Goal: Check status: Check status

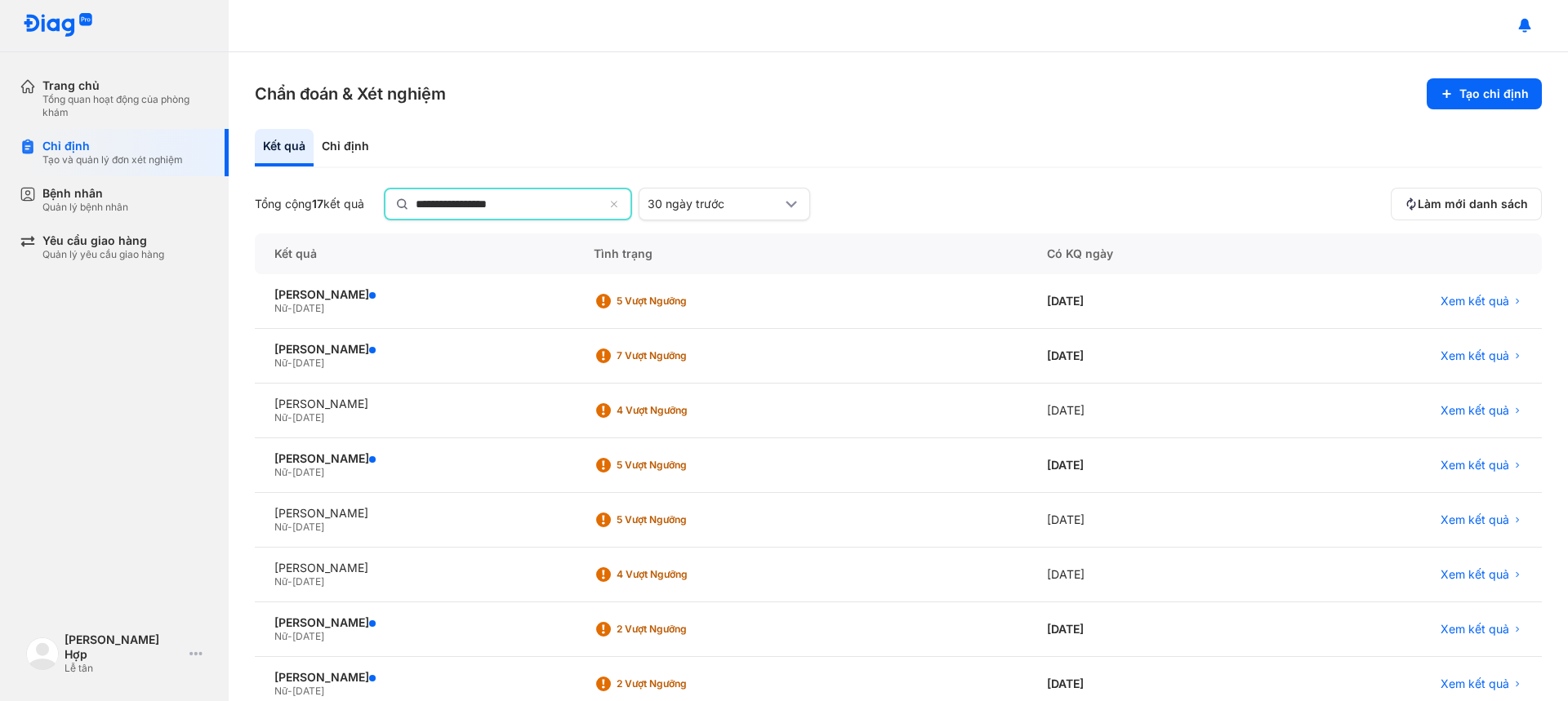
drag, startPoint x: 562, startPoint y: 208, endPoint x: 286, endPoint y: 217, distance: 276.1
click at [273, 211] on div "**********" at bounding box center [819, 204] width 1130 height 32
type input "**********"
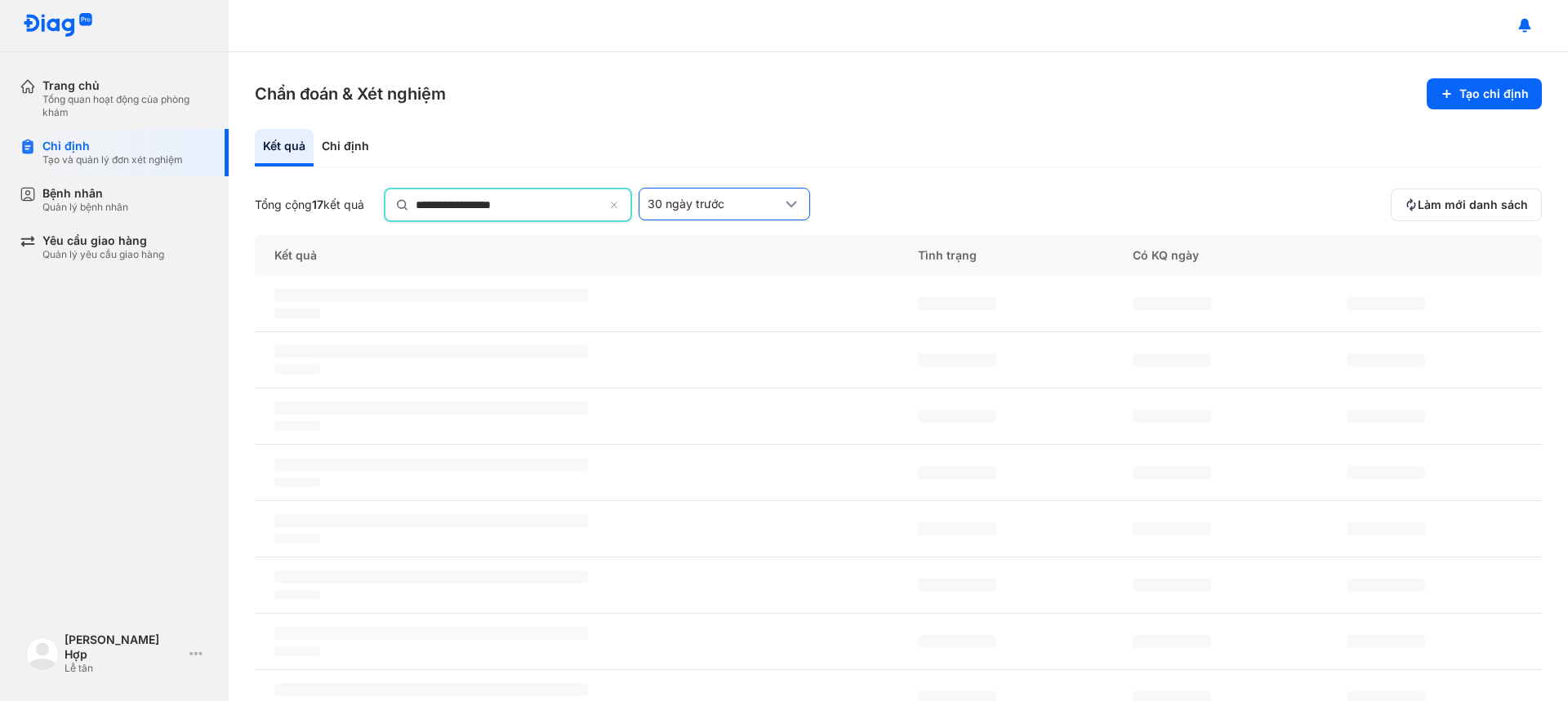
click at [710, 212] on div "30 ngày trước" at bounding box center [724, 204] width 171 height 32
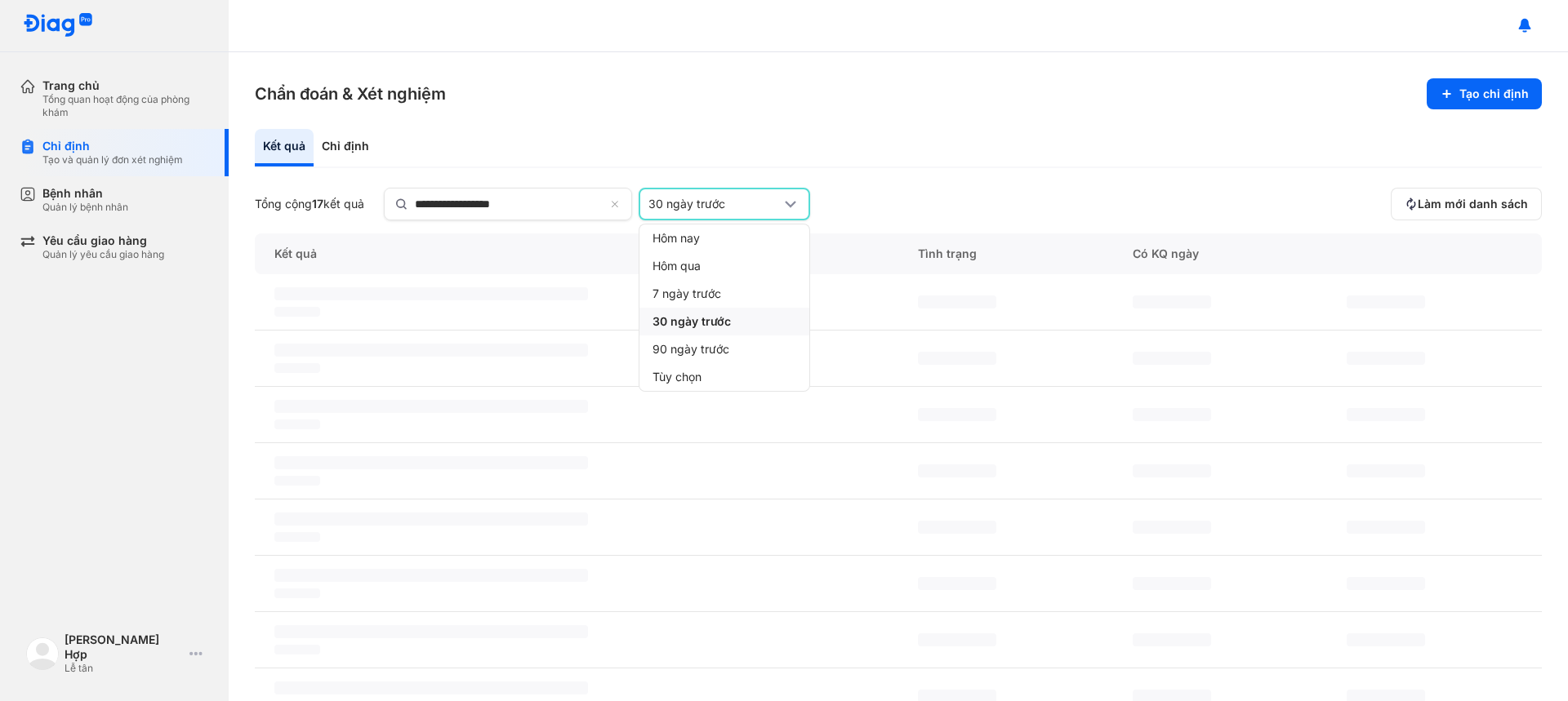
click at [701, 325] on span "30 ngày trước" at bounding box center [691, 321] width 78 height 14
click at [990, 81] on section "Chẩn đoán & Xét nghiệm Tạo chỉ định" at bounding box center [898, 94] width 1287 height 31
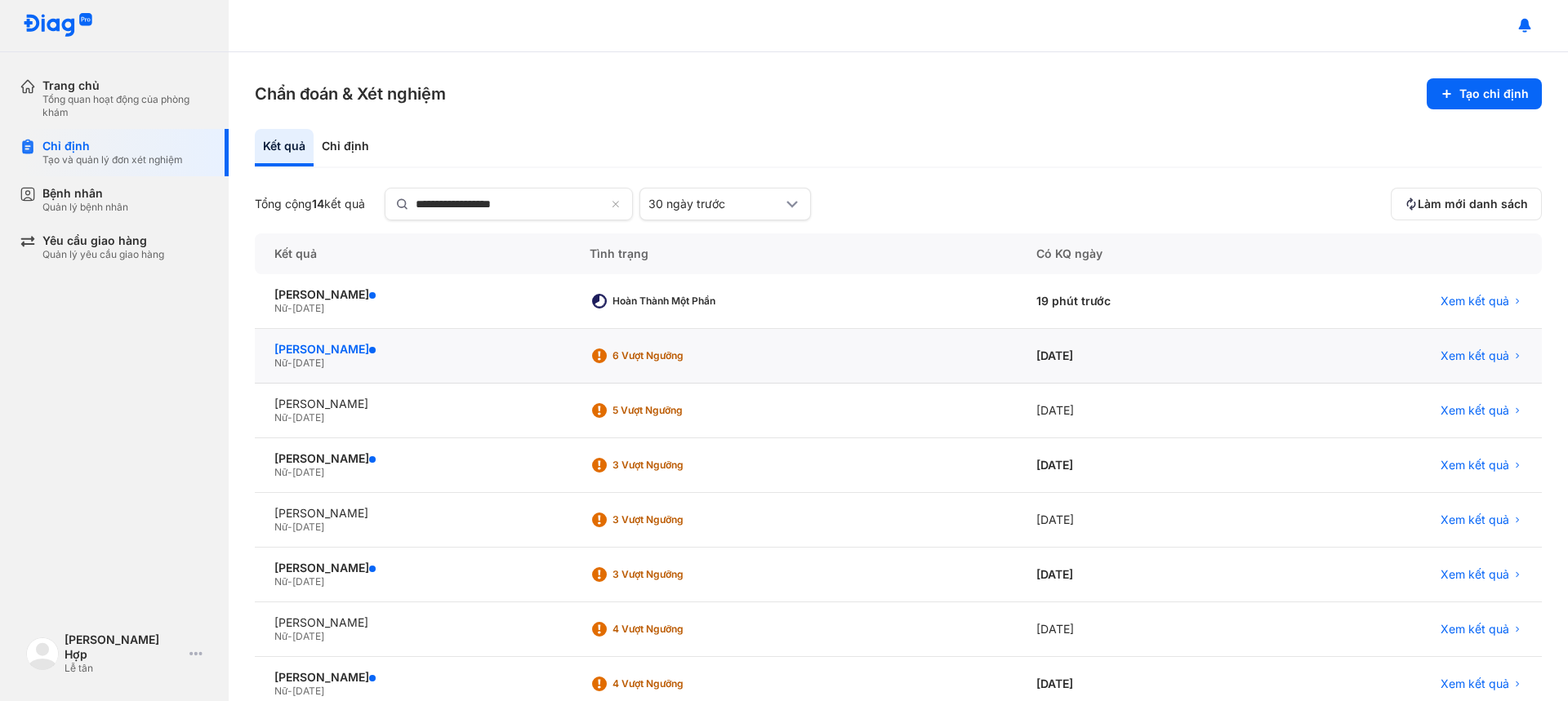
click at [379, 350] on div "[PERSON_NAME]" at bounding box center [412, 349] width 276 height 14
click at [401, 346] on div "[PERSON_NAME]" at bounding box center [412, 349] width 276 height 14
click at [358, 351] on div "[PERSON_NAME]" at bounding box center [412, 349] width 276 height 14
click at [380, 355] on div "[PERSON_NAME]" at bounding box center [412, 349] width 276 height 14
click at [380, 354] on div "[PERSON_NAME]" at bounding box center [412, 349] width 276 height 14
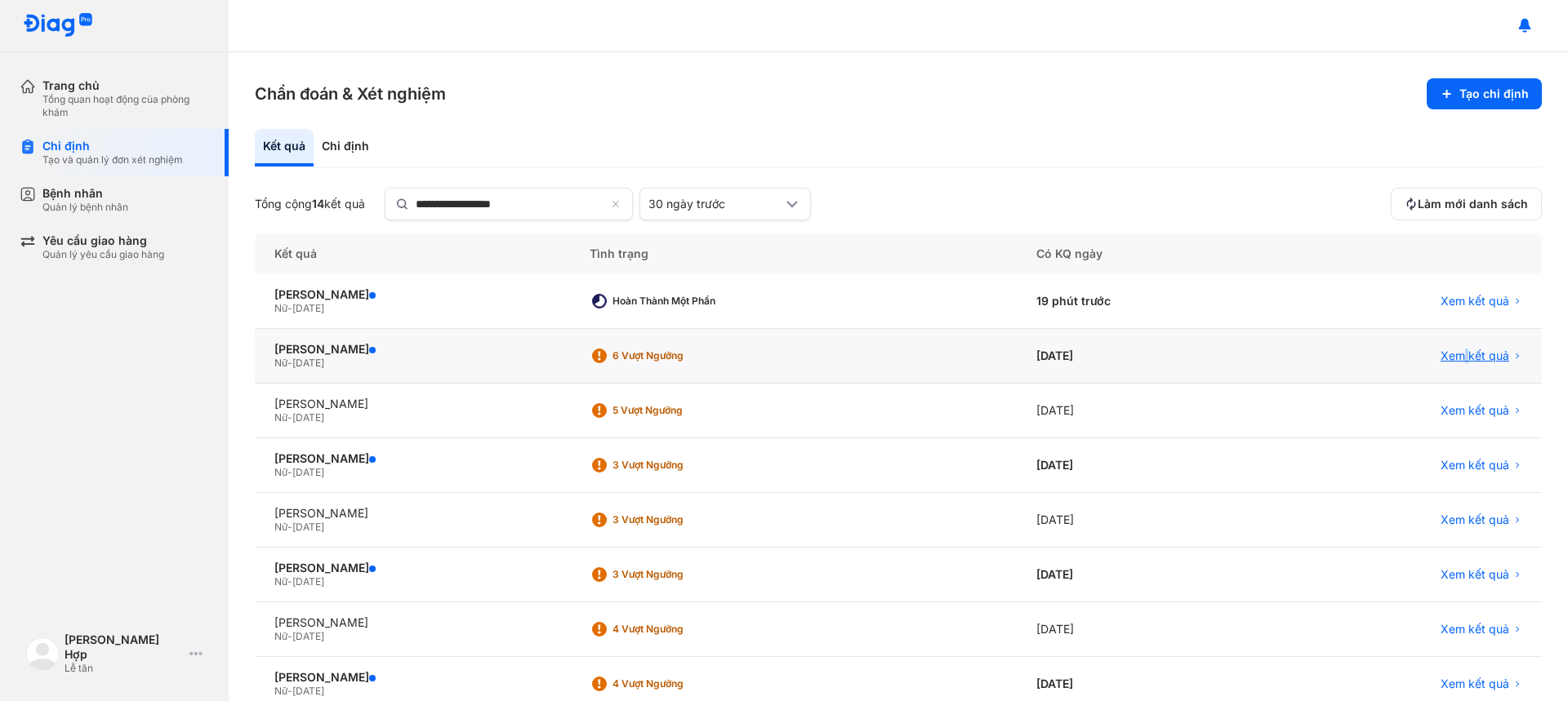
click at [1454, 354] on span "Xem kết quả" at bounding box center [1475, 355] width 69 height 14
click at [1442, 357] on span "Xem kết quả" at bounding box center [1475, 355] width 69 height 14
click at [1441, 357] on span "Xem kết quả" at bounding box center [1475, 355] width 69 height 14
